Goal: Task Accomplishment & Management: Manage account settings

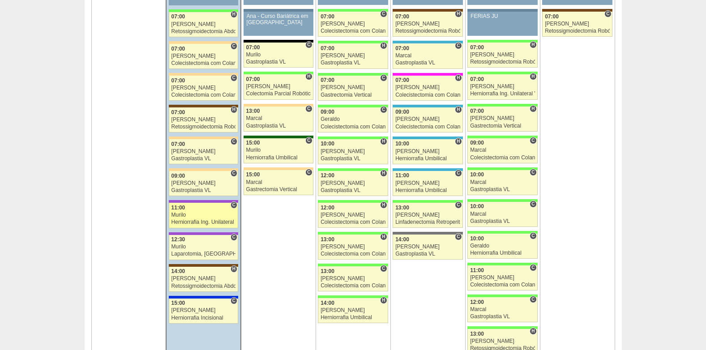
scroll to position [1477, 0]
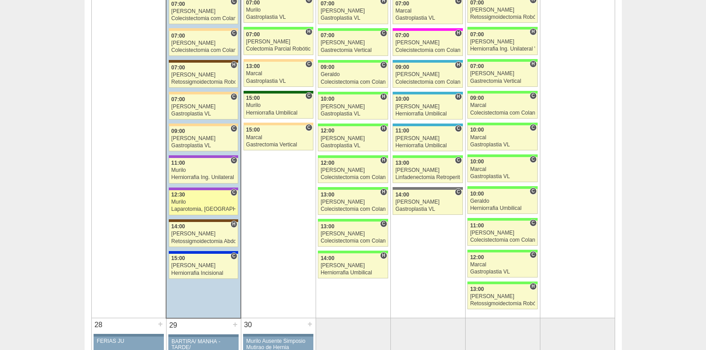
click at [206, 201] on div "Murilo" at bounding box center [203, 202] width 64 height 6
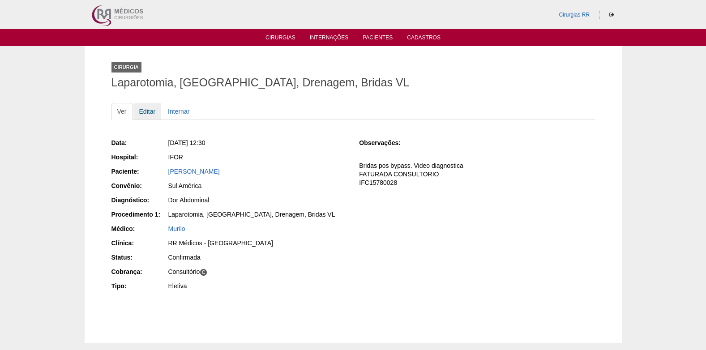
click at [141, 109] on link "Editar" at bounding box center [147, 111] width 28 height 17
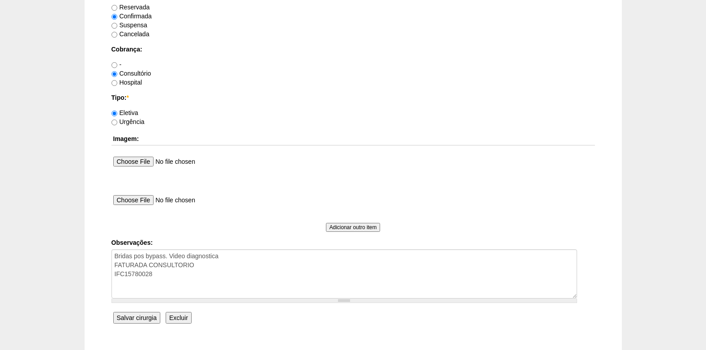
scroll to position [803, 0]
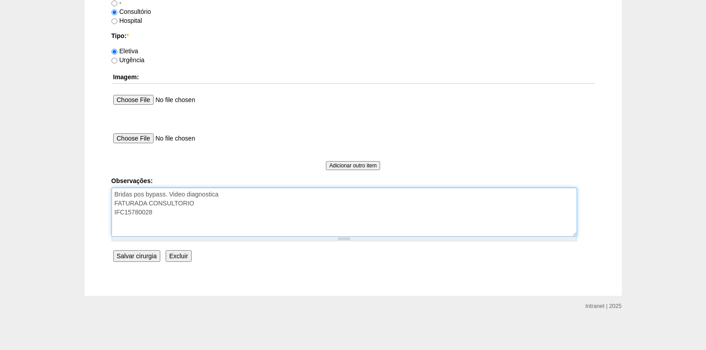
click at [183, 225] on textarea "Bridas pos bypass. Video diagnostica FATURADA CONSULTORIO IFC15780028" at bounding box center [343, 212] width 465 height 49
drag, startPoint x: 253, startPoint y: 230, endPoint x: 193, endPoint y: 232, distance: 59.5
click at [193, 232] on textarea "Bridas pos bypass. Video diagnostica FATURADA CONSULTORIO IFC15780028" at bounding box center [343, 212] width 465 height 49
click at [308, 226] on textarea "Bridas pos bypass. Video diagnostica FATURADA CONSULTORIO IFC15780028" at bounding box center [343, 212] width 465 height 49
paste textarea "- MICHELLE CIENTE"
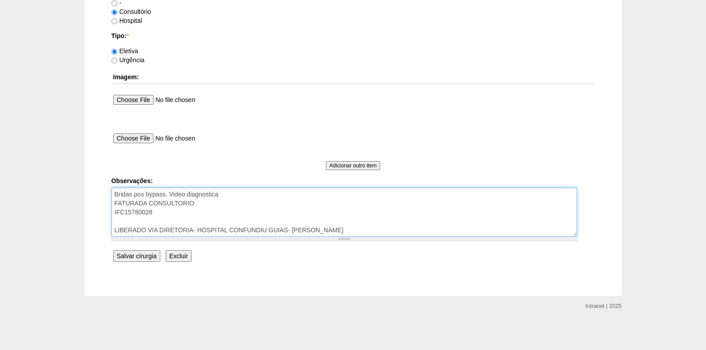
click at [234, 193] on textarea "Bridas pos bypass. Video diagnostica FATURADA CONSULTORIO IFC15780028" at bounding box center [343, 212] width 465 height 49
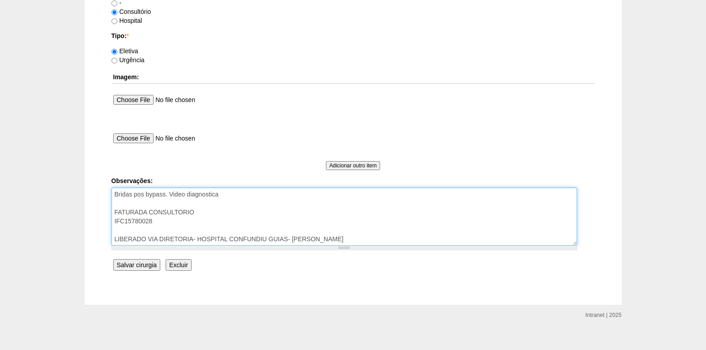
type textarea "Bridas pos bypass. Video diagnostica FATURADA CONSULTORIO IFC15780028 LIBERADO …"
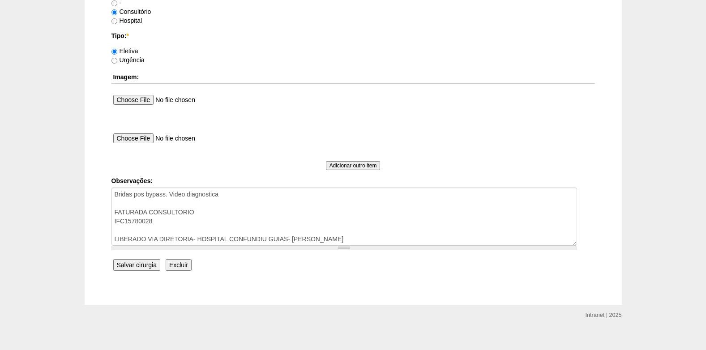
click at [126, 263] on input "Salvar cirurgia" at bounding box center [136, 265] width 47 height 12
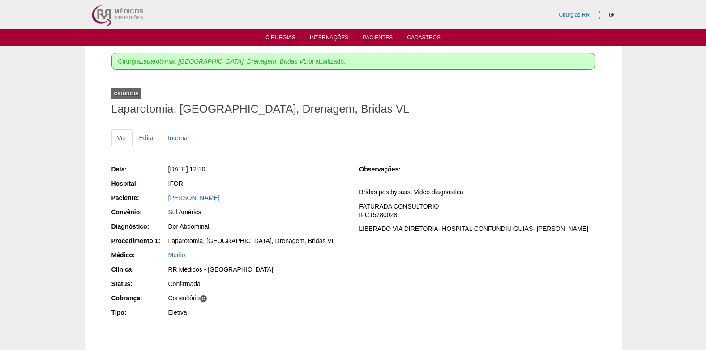
click at [284, 35] on link "Cirurgias" at bounding box center [280, 38] width 30 height 8
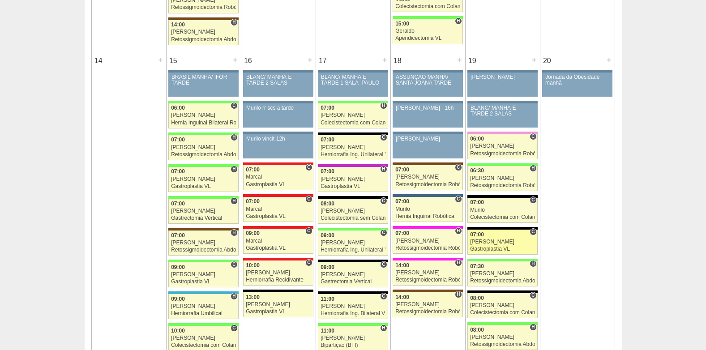
scroll to position [895, 0]
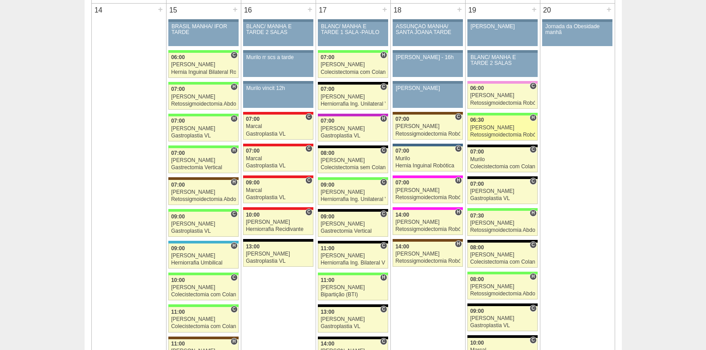
click at [498, 128] on div "[PERSON_NAME]" at bounding box center [502, 128] width 65 height 6
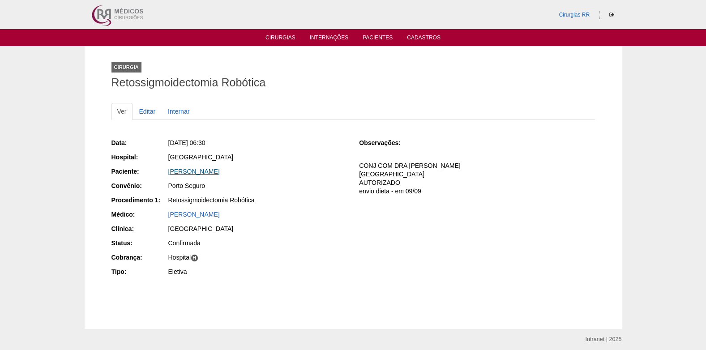
click at [220, 171] on link "NEIDE LAURA DO NASCIMENTO ALVES" at bounding box center [193, 171] width 51 height 7
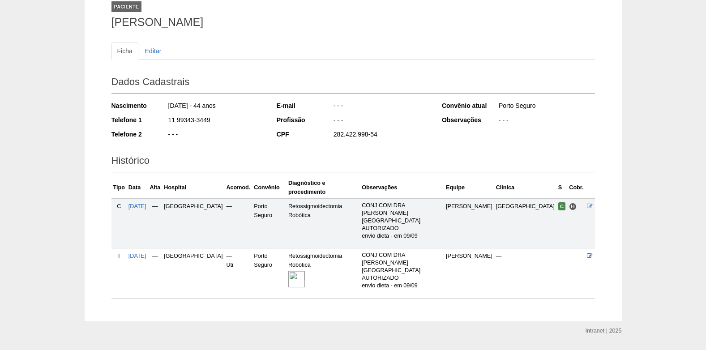
scroll to position [61, 0]
click at [305, 270] on img at bounding box center [296, 278] width 17 height 17
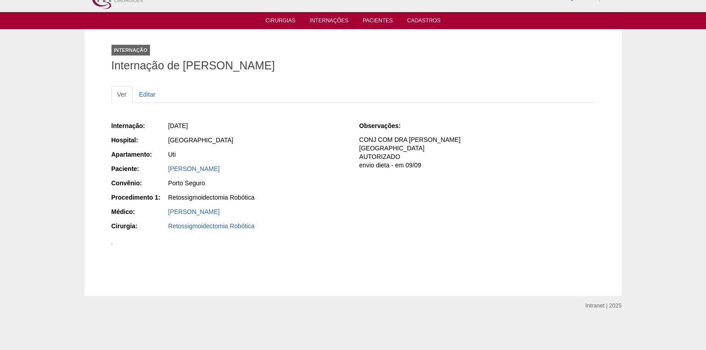
scroll to position [16, 0]
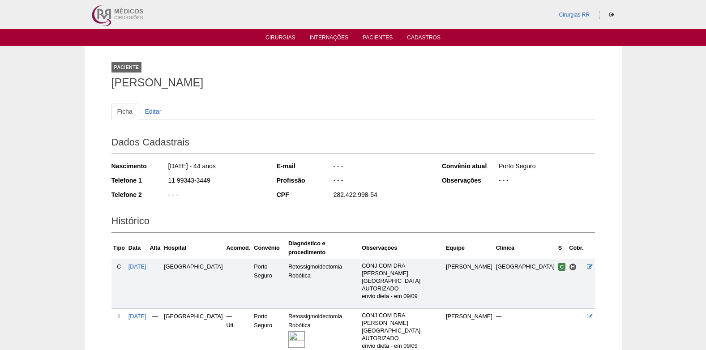
scroll to position [61, 0]
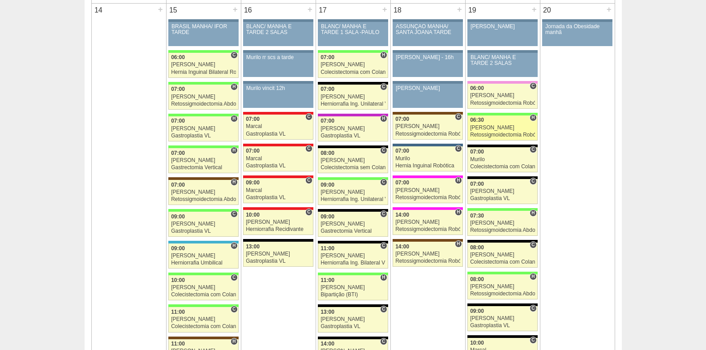
scroll to position [895, 0]
click at [503, 161] on div "Murilo" at bounding box center [502, 160] width 65 height 6
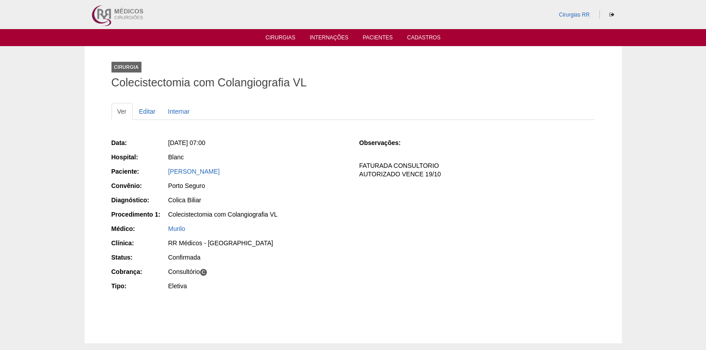
scroll to position [47, 0]
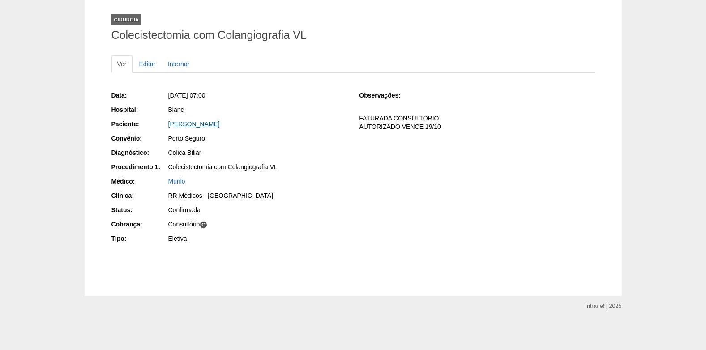
click at [217, 122] on link "[PERSON_NAME]" at bounding box center [193, 123] width 51 height 7
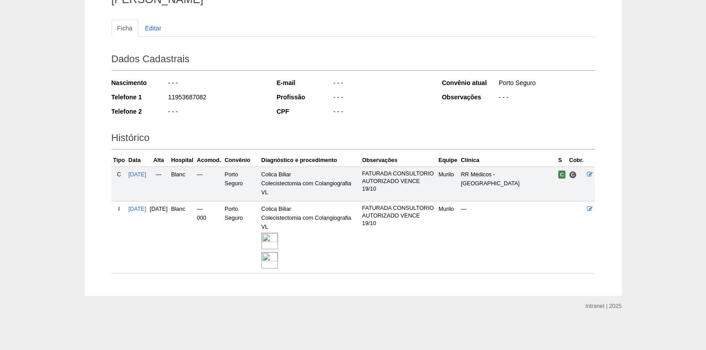
scroll to position [91, 0]
click at [278, 242] on img at bounding box center [269, 241] width 17 height 17
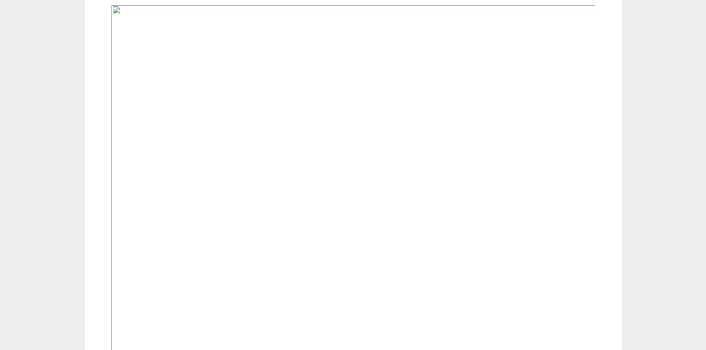
scroll to position [716, 0]
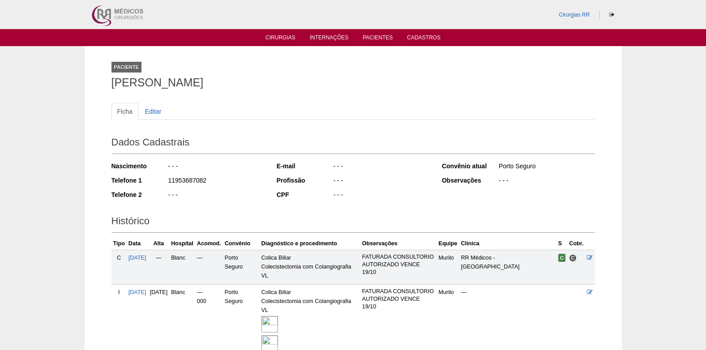
scroll to position [91, 0]
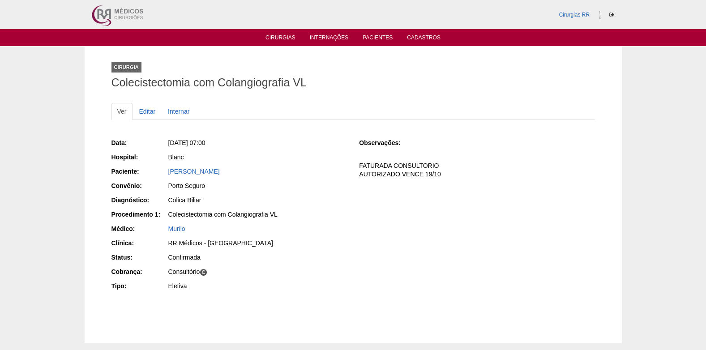
scroll to position [47, 0]
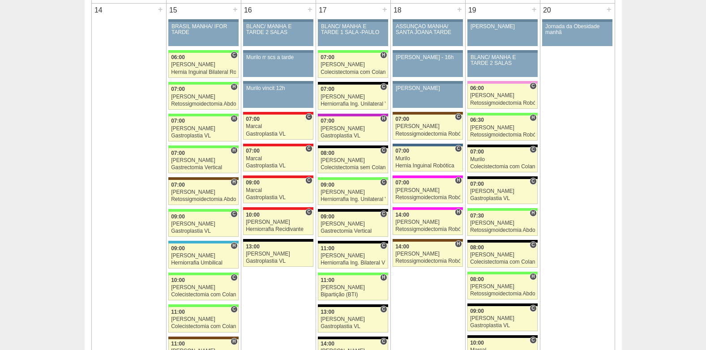
scroll to position [895, 0]
click at [486, 188] on div "[PERSON_NAME]" at bounding box center [502, 191] width 65 height 6
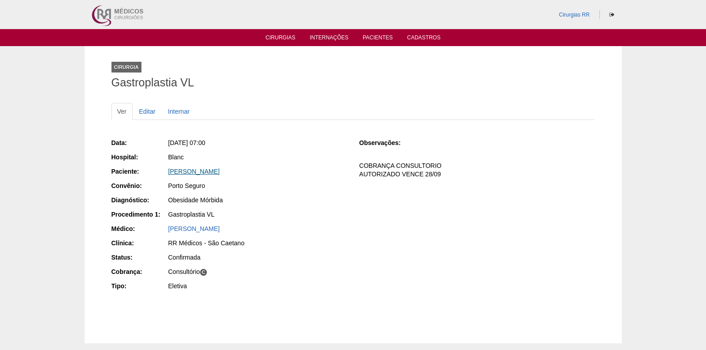
click at [220, 168] on link "[PERSON_NAME]" at bounding box center [193, 171] width 51 height 7
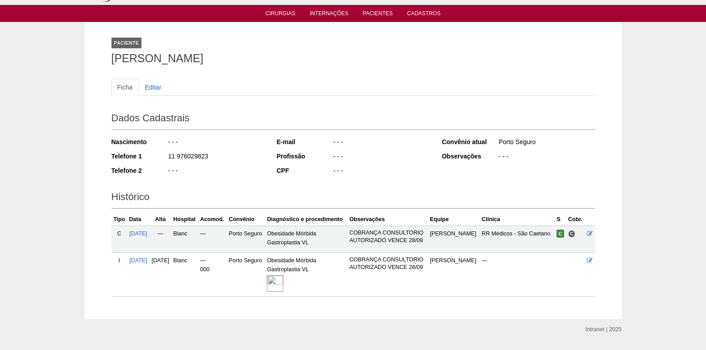
scroll to position [47, 0]
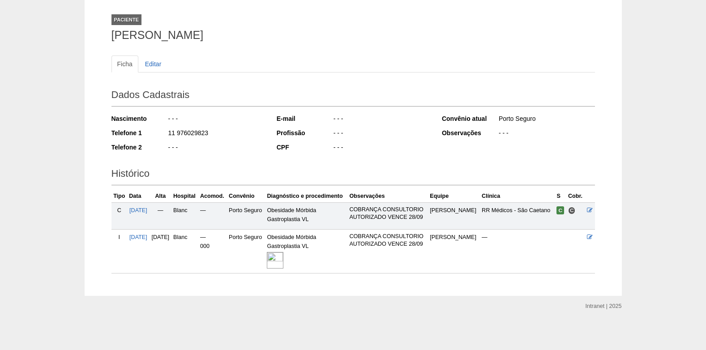
click at [283, 259] on img at bounding box center [275, 260] width 17 height 17
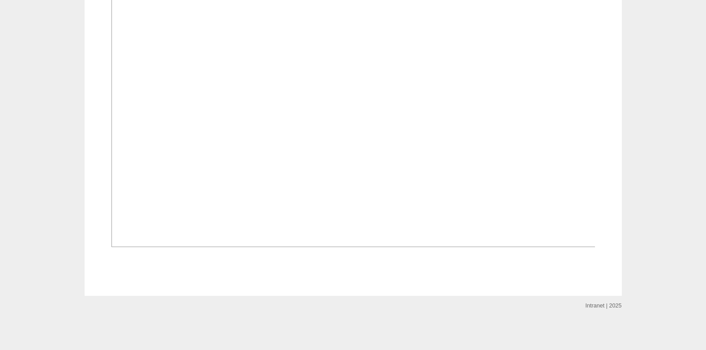
scroll to position [582, 0]
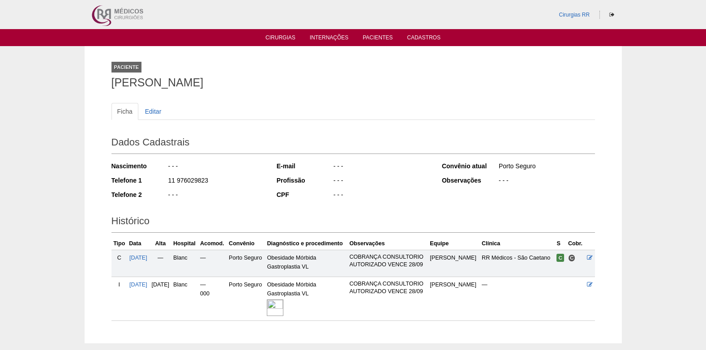
scroll to position [47, 0]
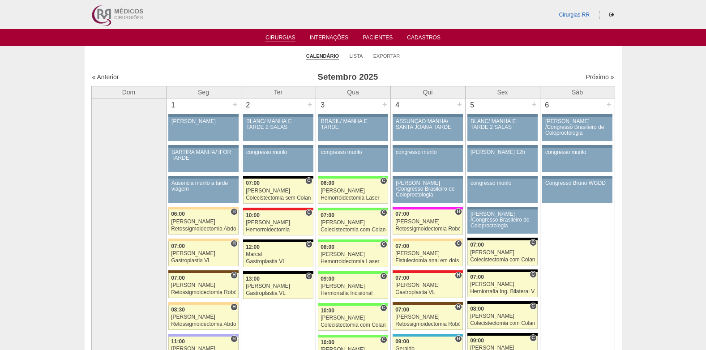
scroll to position [895, 0]
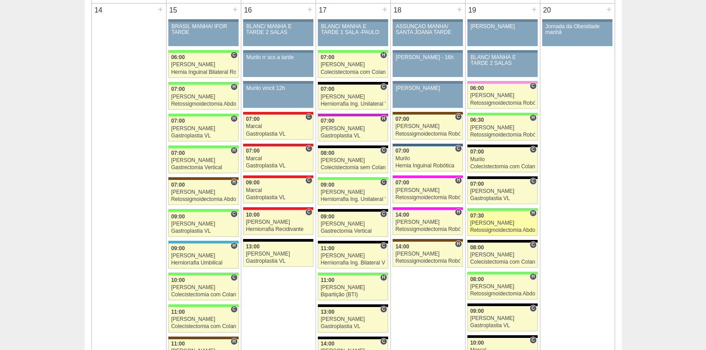
click at [498, 217] on div "07:30" at bounding box center [502, 216] width 65 height 6
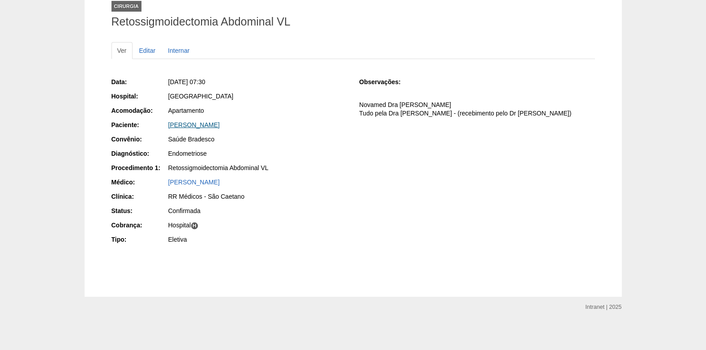
scroll to position [62, 0]
click at [220, 123] on link "Fernanda Karoline Hirraishe Souza" at bounding box center [193, 123] width 51 height 7
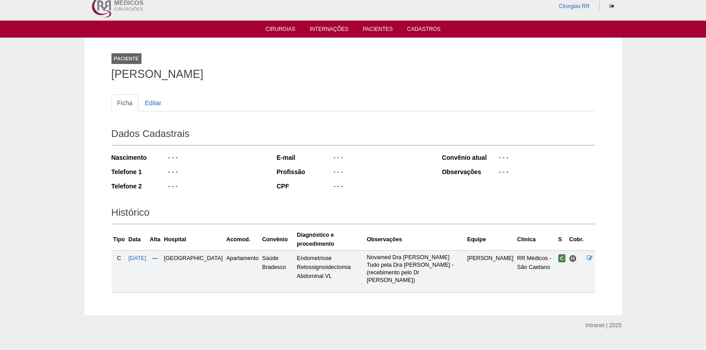
scroll to position [11, 0]
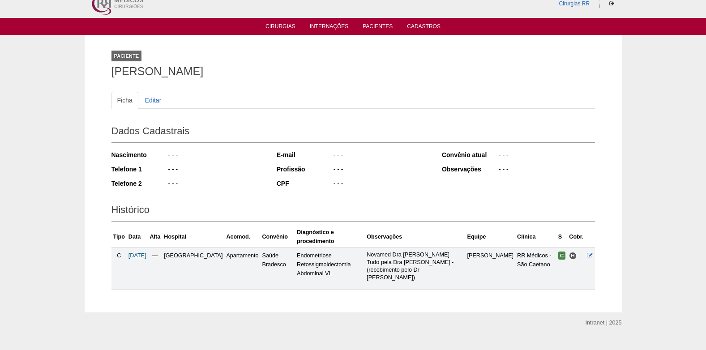
drag, startPoint x: 137, startPoint y: 246, endPoint x: 156, endPoint y: 246, distance: 18.8
click at [138, 252] on span "[DATE]" at bounding box center [137, 255] width 18 height 6
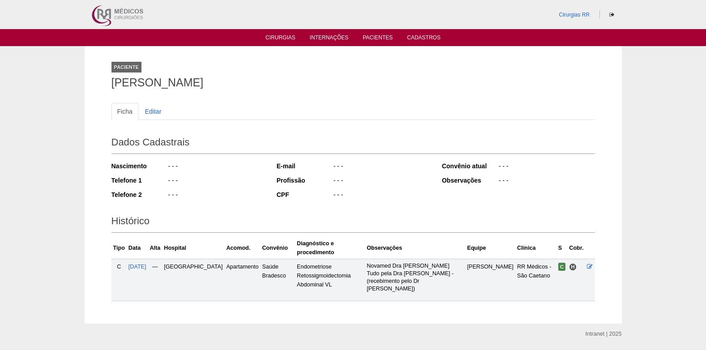
scroll to position [11, 0]
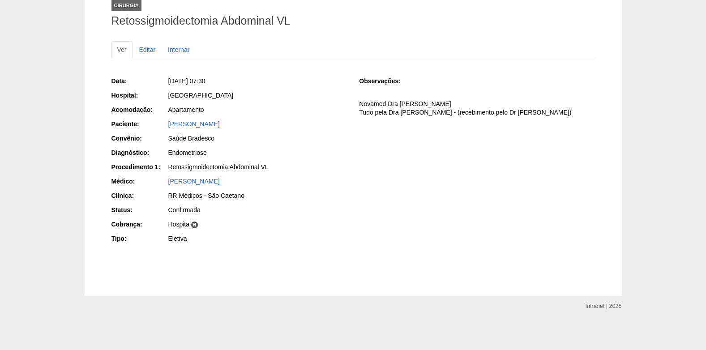
scroll to position [62, 0]
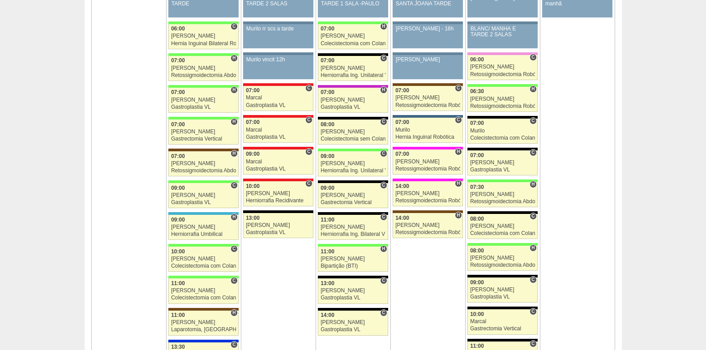
scroll to position [940, 0]
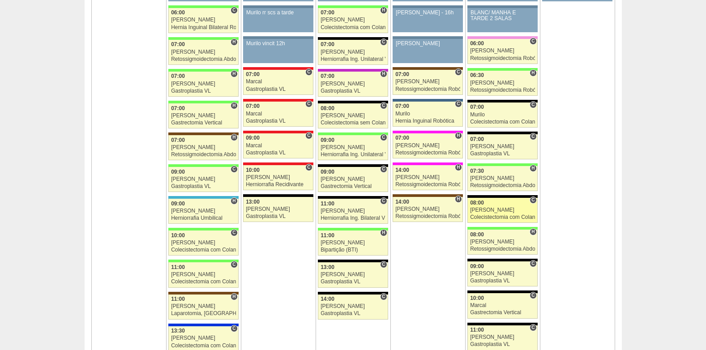
click at [502, 207] on div "[PERSON_NAME]" at bounding box center [502, 210] width 65 height 6
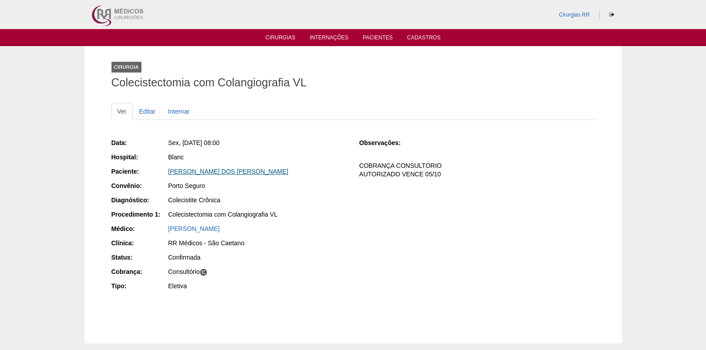
click at [228, 171] on link "[PERSON_NAME] DOS [PERSON_NAME]" at bounding box center [228, 171] width 120 height 7
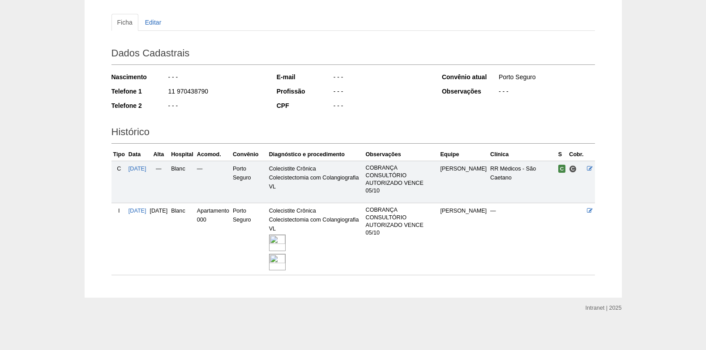
scroll to position [91, 0]
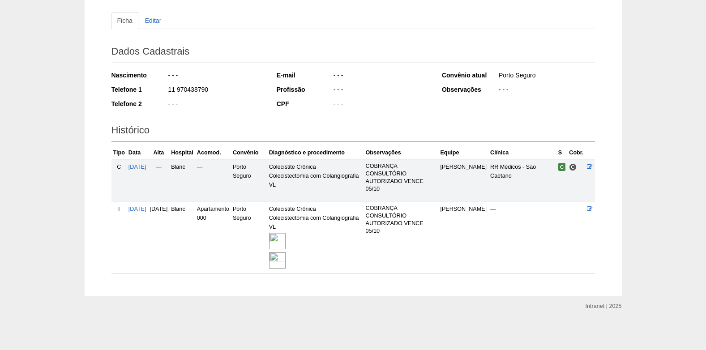
click at [286, 240] on img at bounding box center [277, 241] width 17 height 17
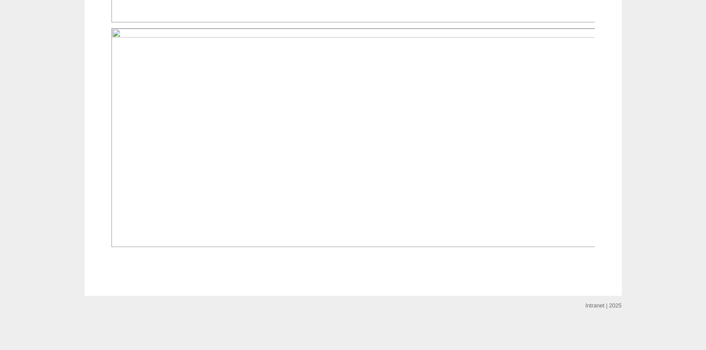
scroll to position [761, 0]
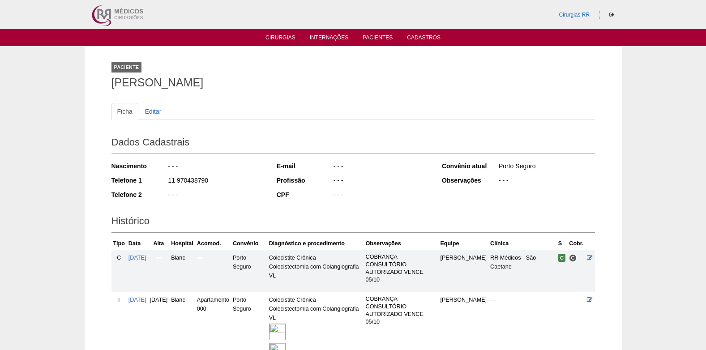
scroll to position [91, 0]
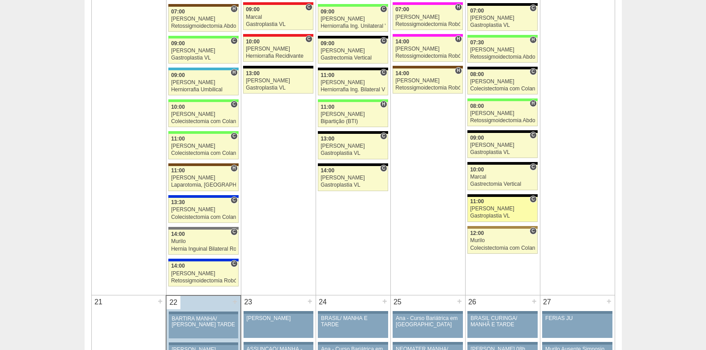
scroll to position [1074, 0]
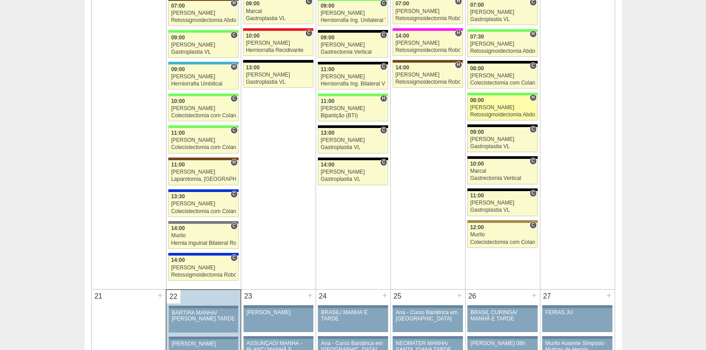
click at [476, 104] on link "88507 Cirurgias RR H 08:00 Bruno Retossigmoidectomia Abdominal VL Hospital Bras…" at bounding box center [502, 107] width 70 height 25
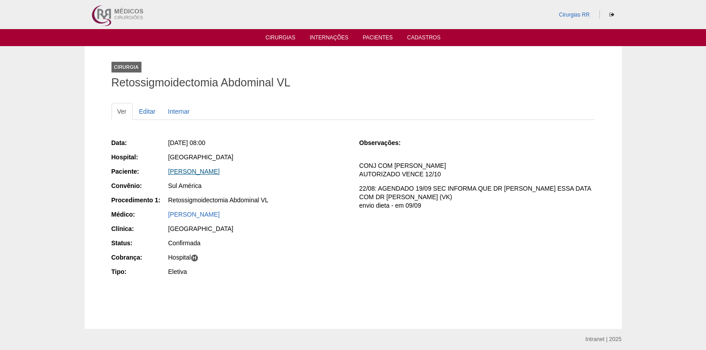
click at [186, 170] on link "[PERSON_NAME]" at bounding box center [193, 171] width 51 height 7
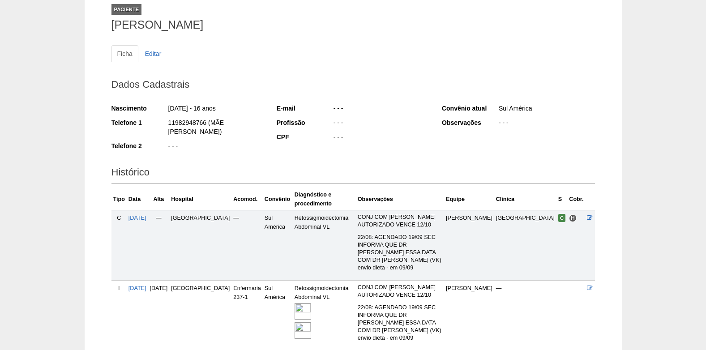
scroll to position [103, 0]
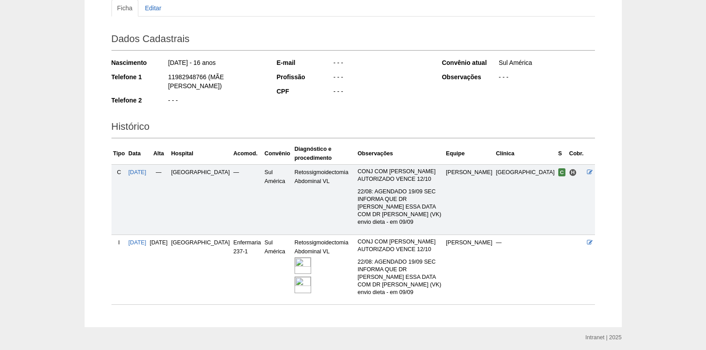
click at [294, 257] on img at bounding box center [302, 265] width 17 height 17
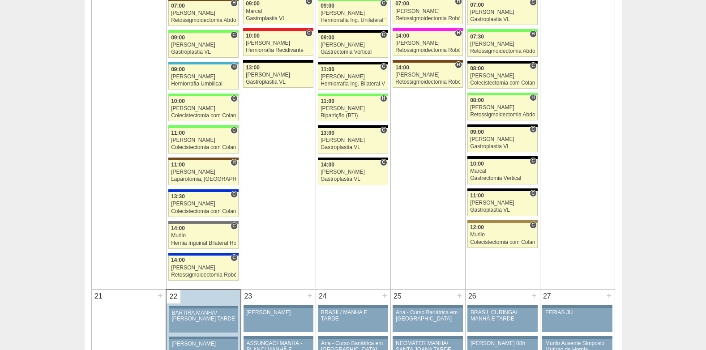
scroll to position [1074, 0]
click at [493, 143] on link "88754 [PERSON_NAME] C 09:00 [PERSON_NAME] Gastroplastia VL Hospital Blanc RR Mé…" at bounding box center [502, 139] width 70 height 25
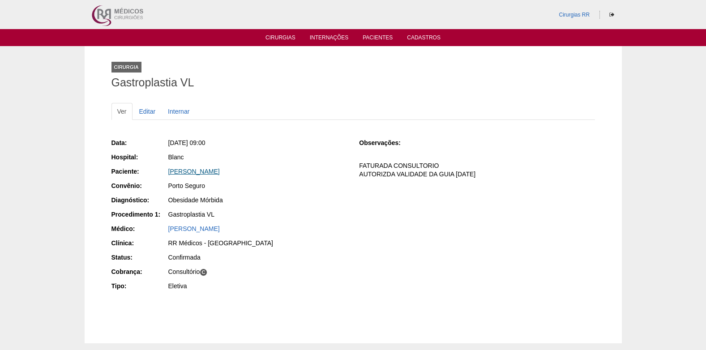
click at [213, 172] on link "LUCAS LEONARDO LIMA GENOVEZ" at bounding box center [193, 171] width 51 height 7
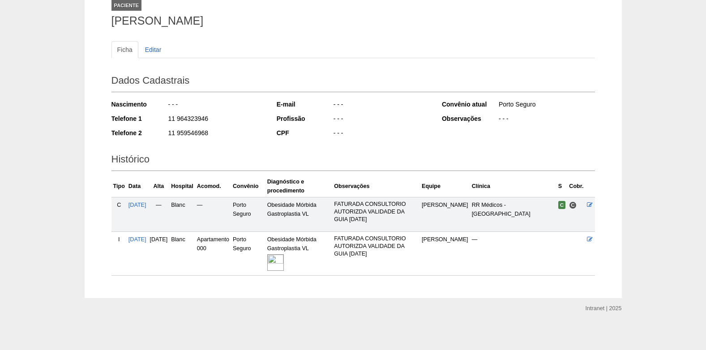
scroll to position [64, 0]
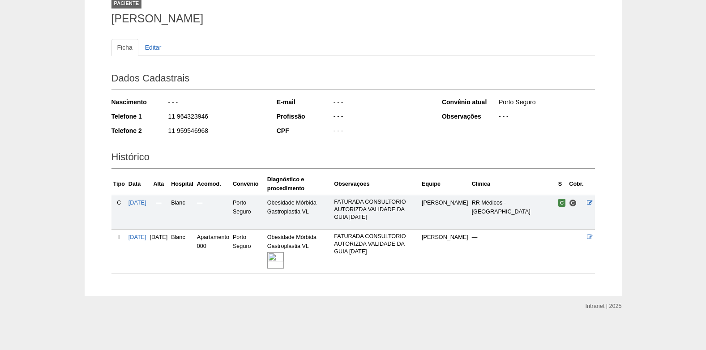
click at [284, 253] on img at bounding box center [275, 260] width 17 height 17
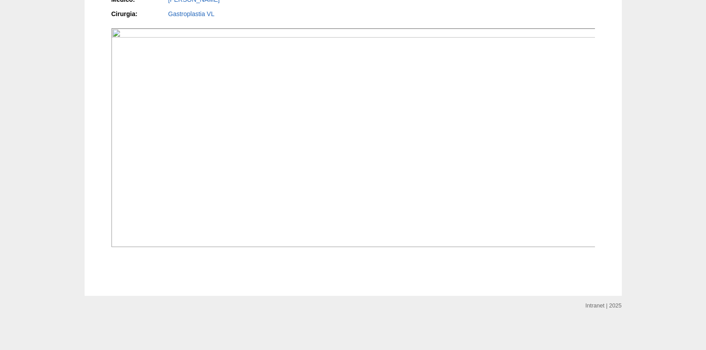
scroll to position [806, 0]
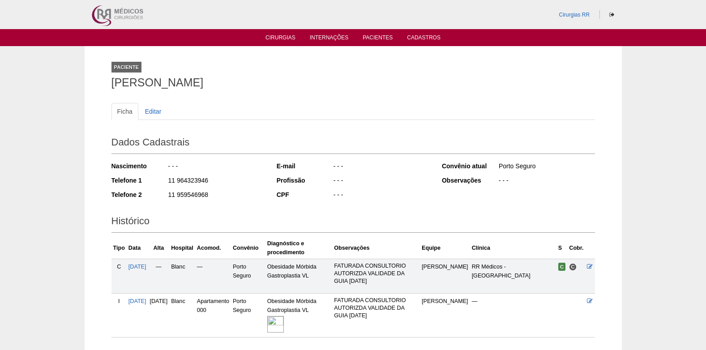
scroll to position [61, 0]
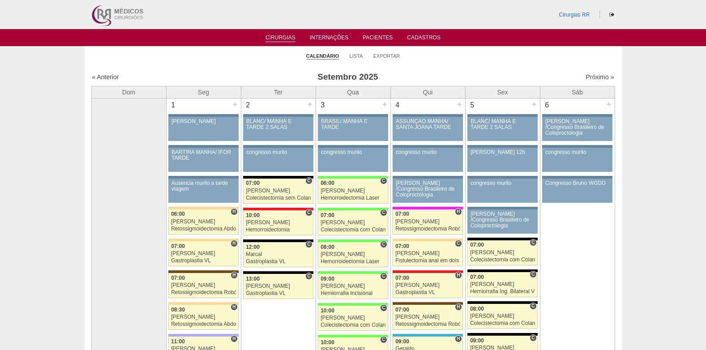
scroll to position [1074, 0]
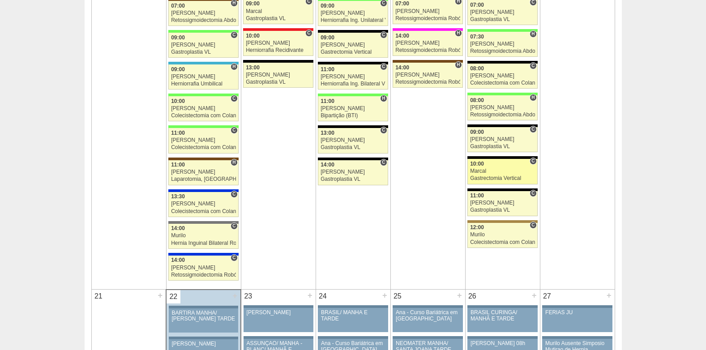
click at [499, 179] on div "Gastrectomia Vertical" at bounding box center [502, 178] width 65 height 6
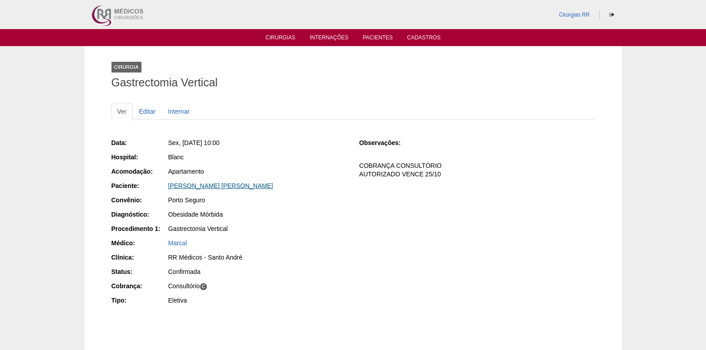
click at [208, 185] on link "[PERSON_NAME] [PERSON_NAME]" at bounding box center [220, 185] width 105 height 7
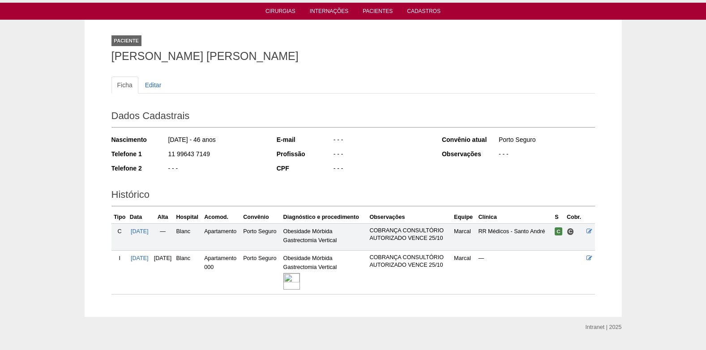
scroll to position [47, 0]
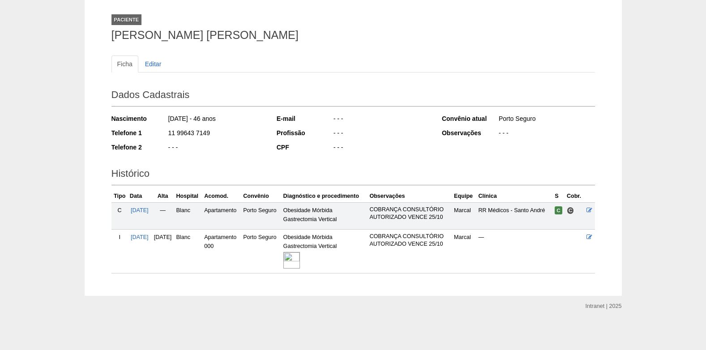
click at [300, 259] on img at bounding box center [291, 260] width 17 height 17
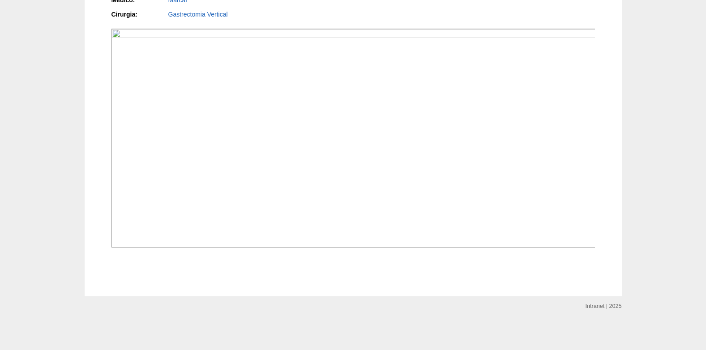
scroll to position [272, 0]
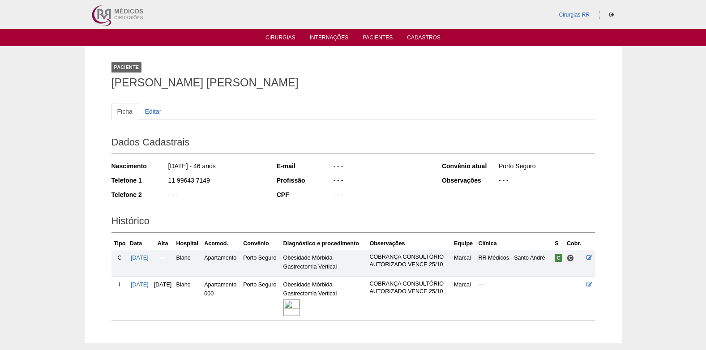
scroll to position [47, 0]
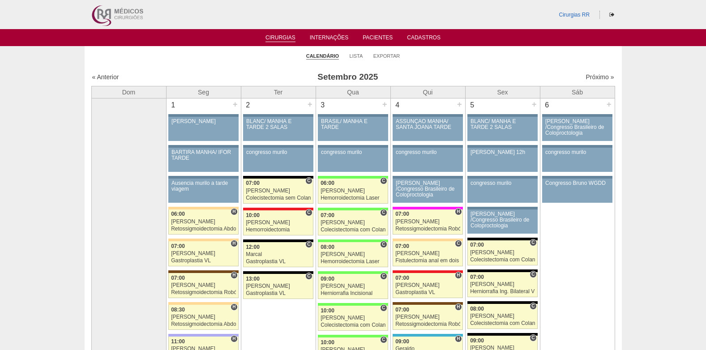
scroll to position [1074, 0]
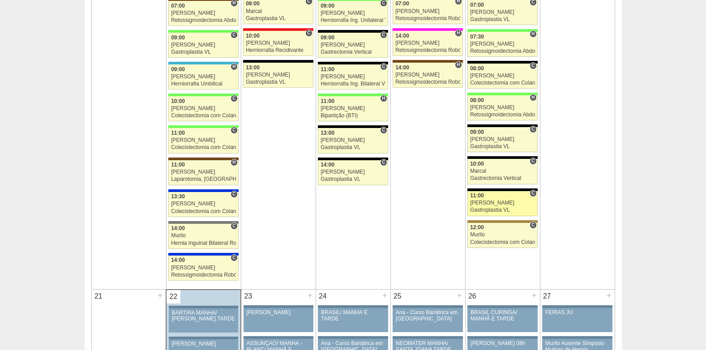
click at [489, 205] on div "[PERSON_NAME]" at bounding box center [502, 203] width 65 height 6
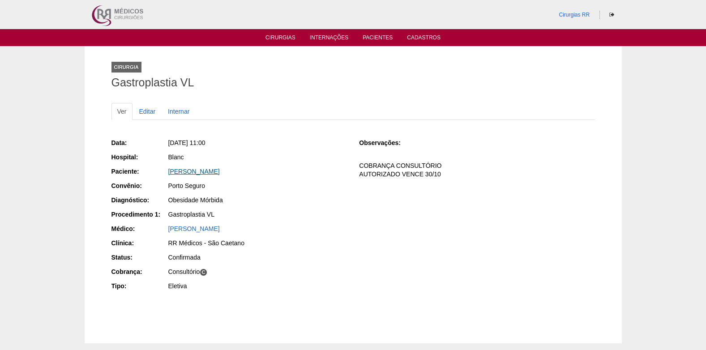
click at [220, 170] on link "ROSANGELA AMORIM DE ALMEIDA" at bounding box center [193, 171] width 51 height 7
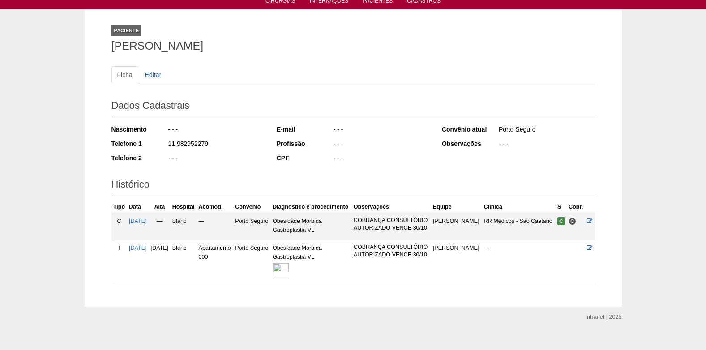
scroll to position [72, 0]
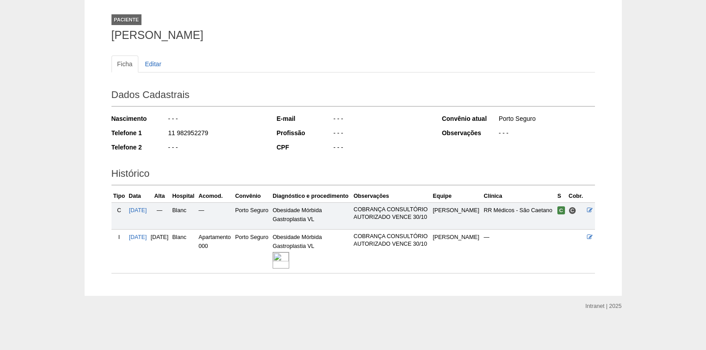
click at [289, 261] on img at bounding box center [281, 260] width 17 height 17
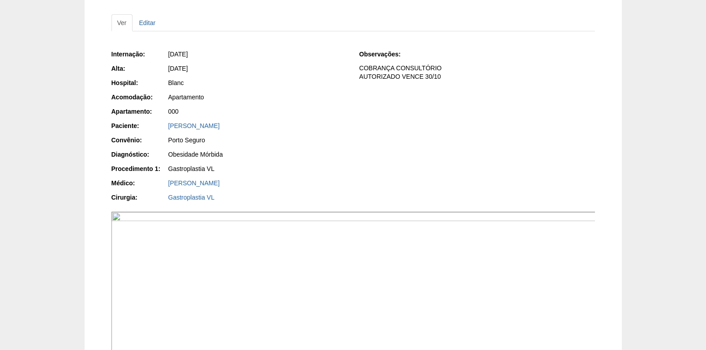
scroll to position [179, 0]
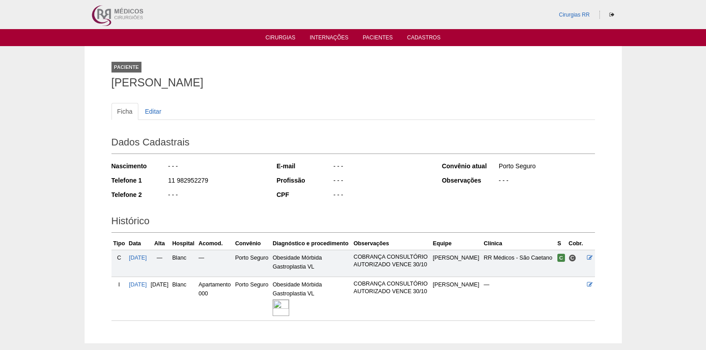
scroll to position [72, 0]
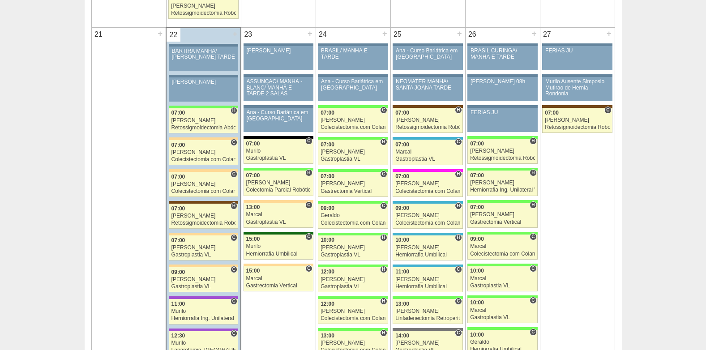
scroll to position [1387, 0]
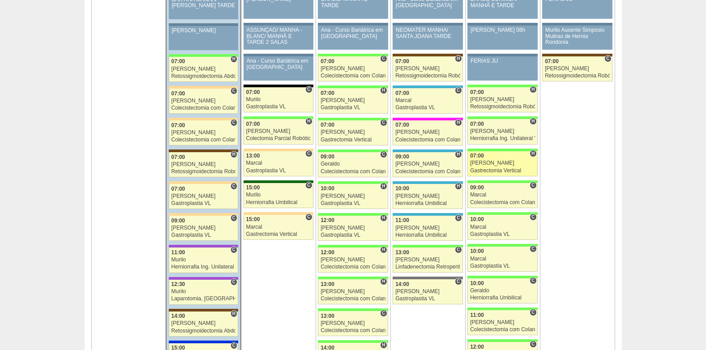
click at [507, 163] on div "[PERSON_NAME]" at bounding box center [502, 163] width 65 height 6
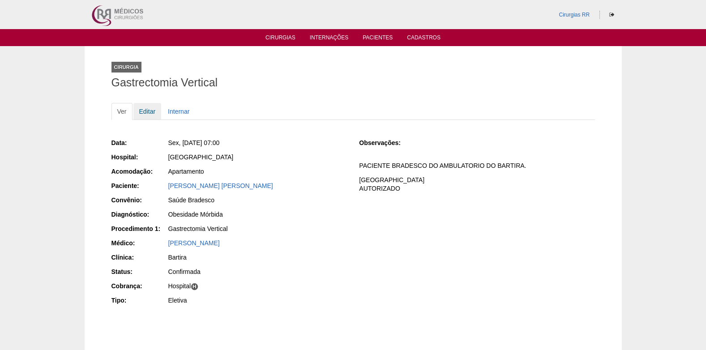
click at [146, 111] on link "Editar" at bounding box center [147, 111] width 28 height 17
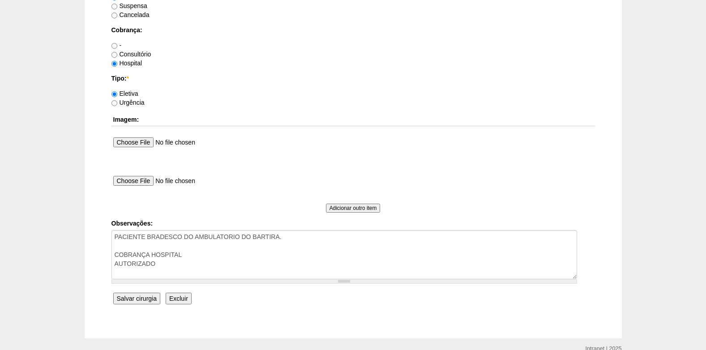
scroll to position [803, 0]
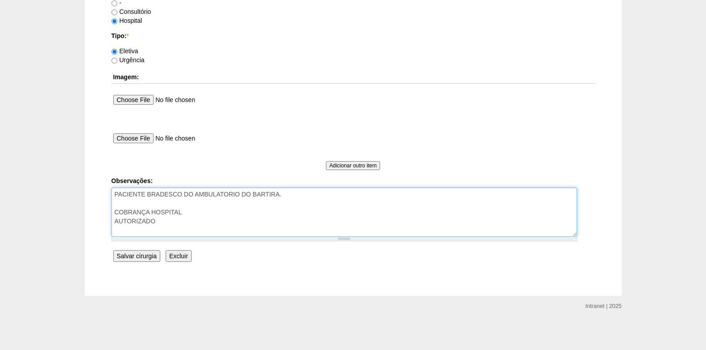
click at [184, 230] on textarea "PACIENTE BRADESCO DO AMBULATORIO DO BARTIRA. COBRANÇA HOSPITAL AUTORIZADO" at bounding box center [343, 212] width 465 height 49
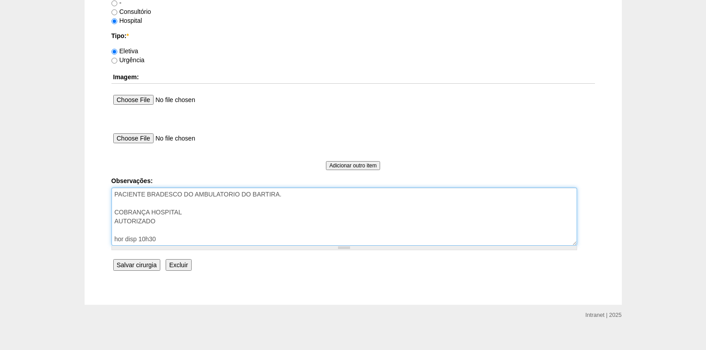
type textarea "PACIENTE BRADESCO DO AMBULATORIO DO BARTIRA. COBRANÇA HOSPITAL AUTORIZADO hor d…"
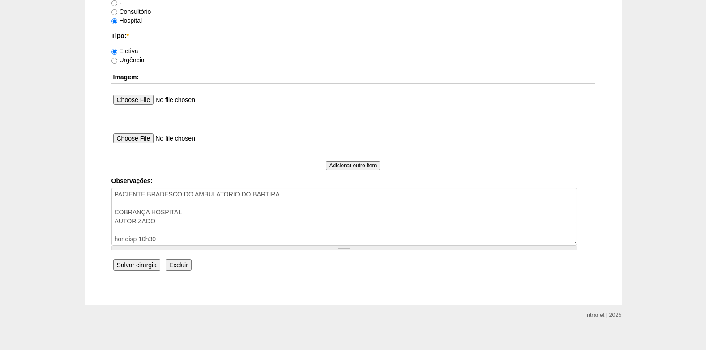
click at [139, 263] on input "Salvar cirurgia" at bounding box center [136, 265] width 47 height 12
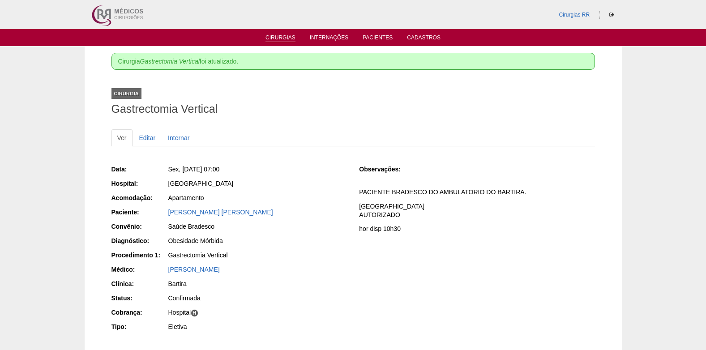
click at [270, 39] on link "Cirurgias" at bounding box center [280, 38] width 30 height 8
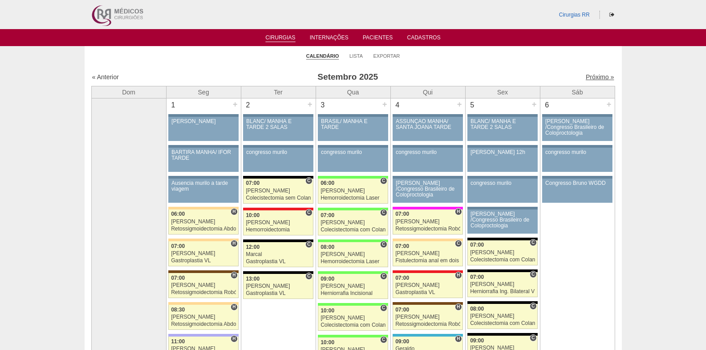
click at [592, 74] on link "Próximo »" at bounding box center [599, 76] width 28 height 7
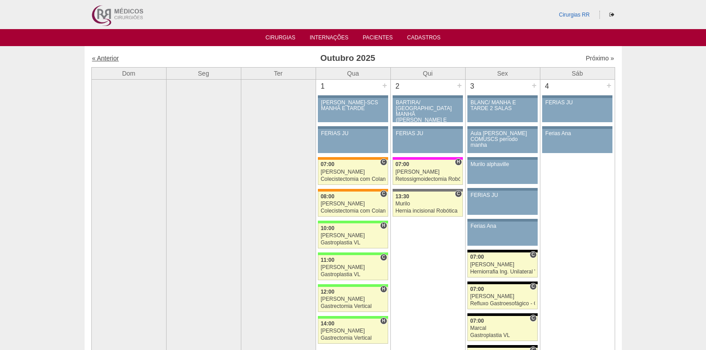
click at [108, 57] on link "« Anterior" at bounding box center [105, 58] width 27 height 7
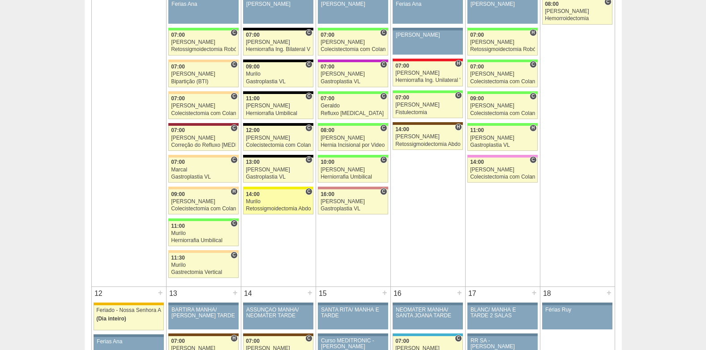
scroll to position [627, 0]
